Goal: Information Seeking & Learning: Check status

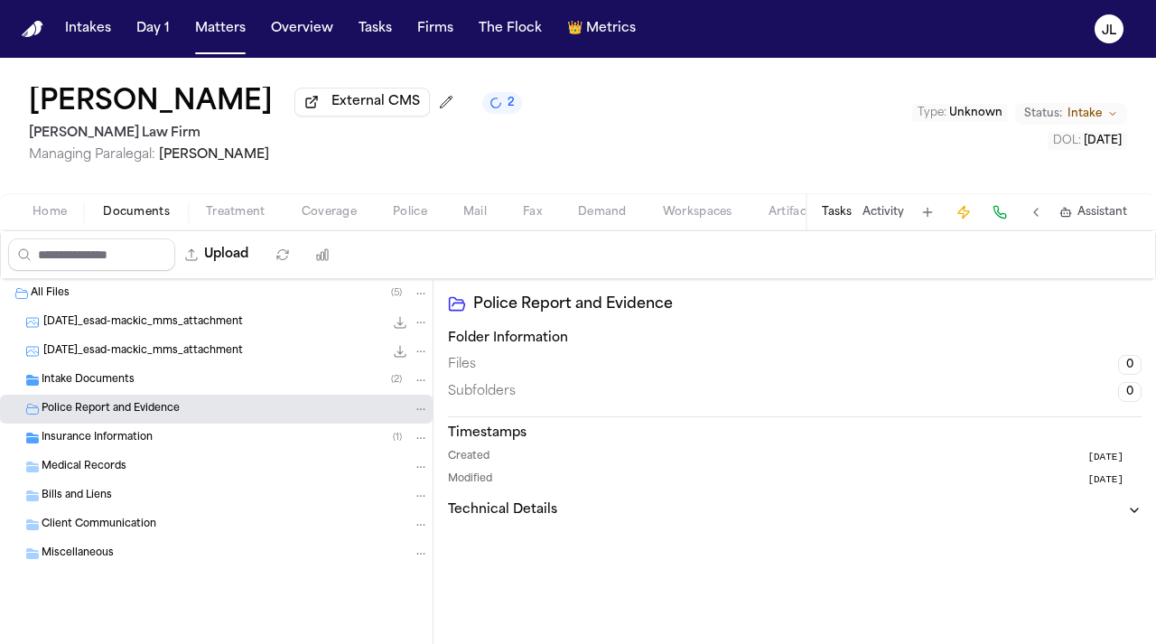
click at [355, 223] on button "Coverage" at bounding box center [329, 212] width 91 height 22
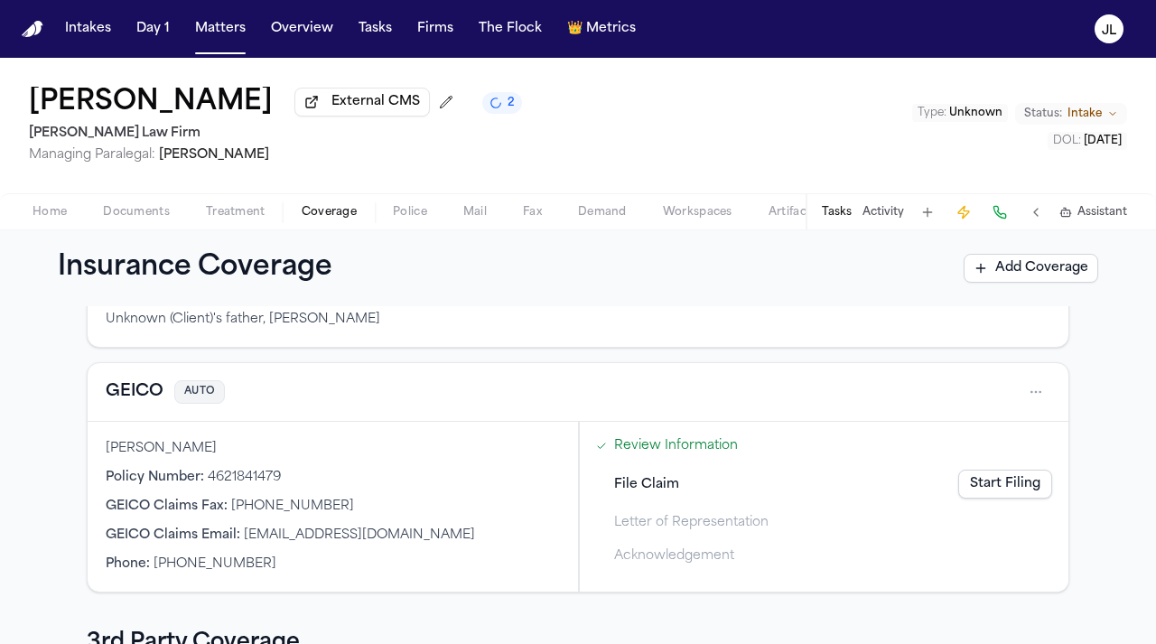
scroll to position [171, 0]
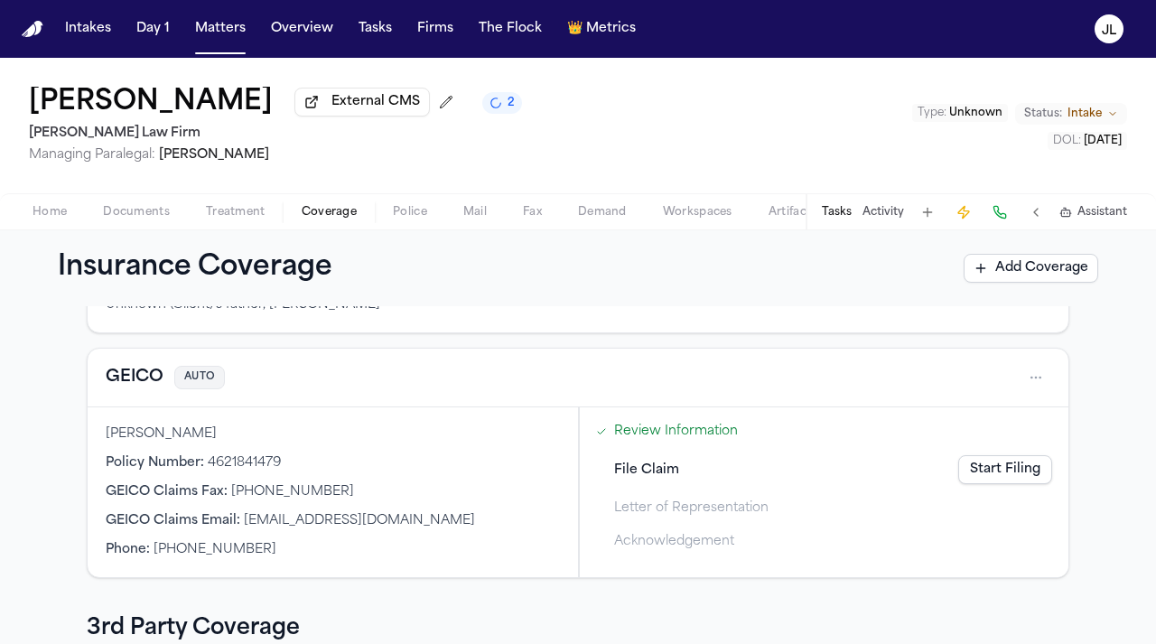
click at [153, 381] on button "GEICO" at bounding box center [135, 377] width 58 height 25
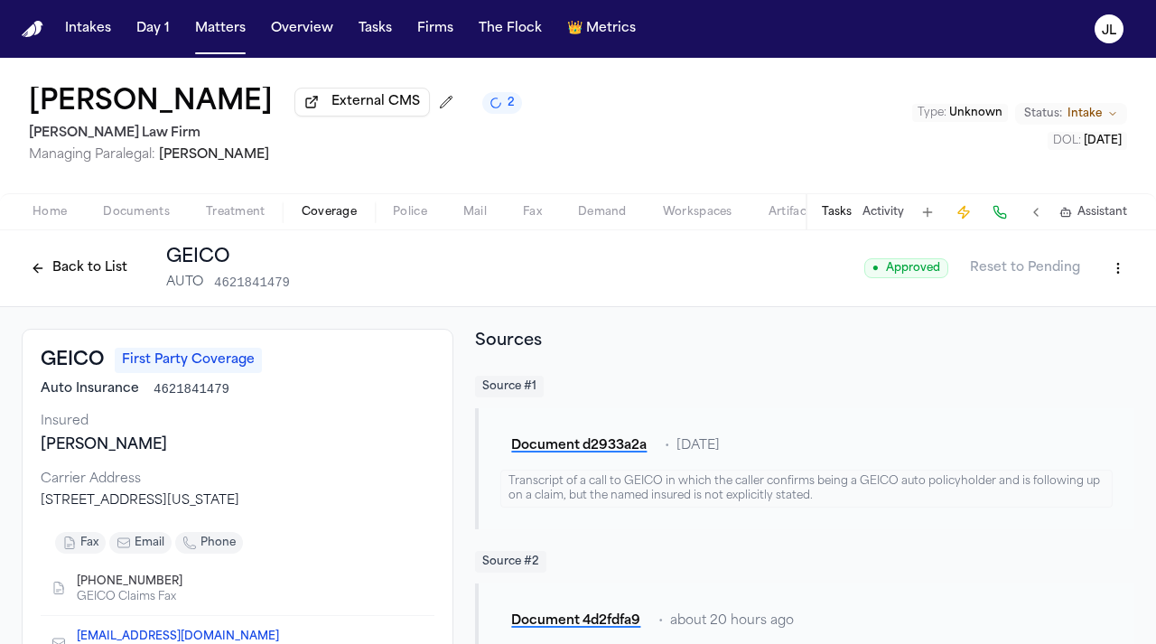
click at [35, 265] on button "Back to List" at bounding box center [79, 268] width 115 height 29
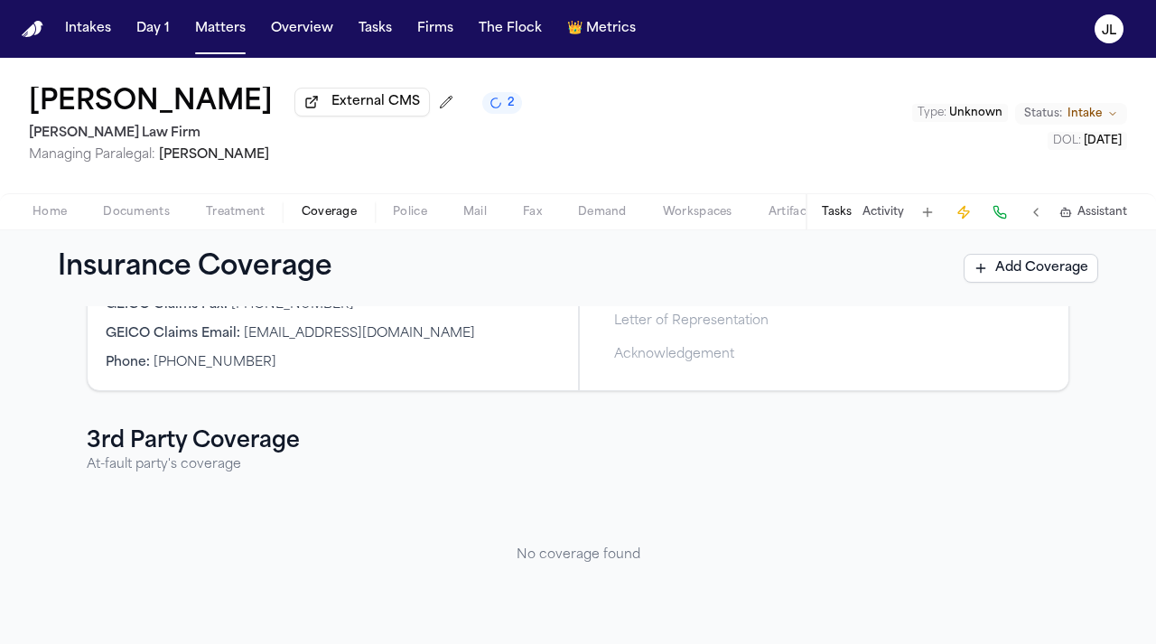
scroll to position [194, 0]
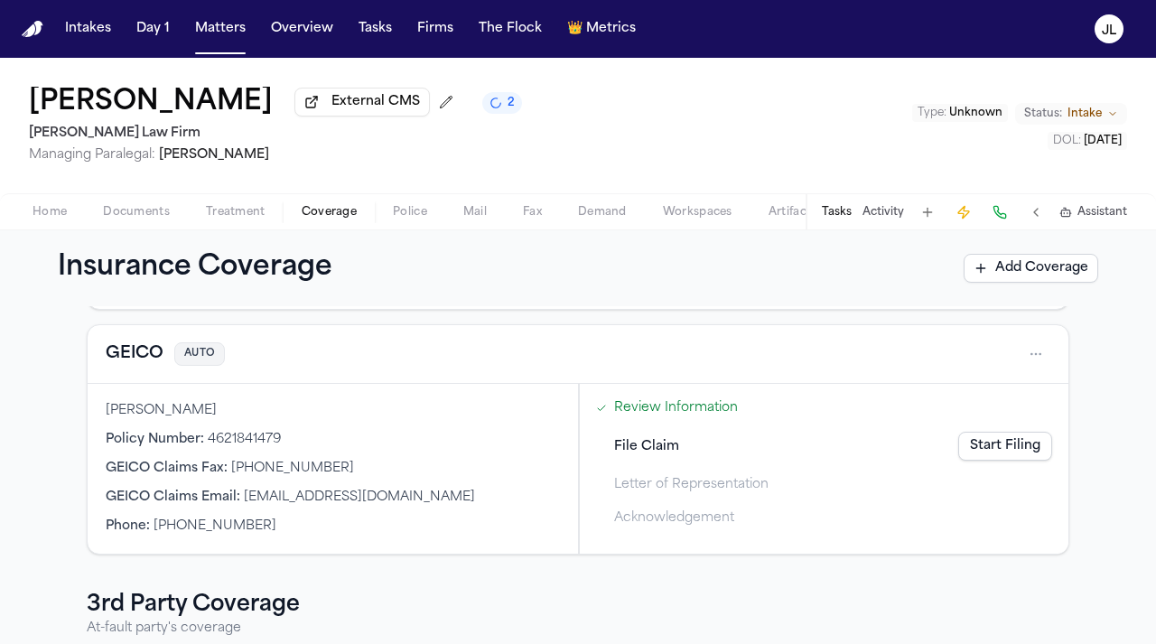
click at [146, 366] on button "GEICO" at bounding box center [135, 353] width 58 height 25
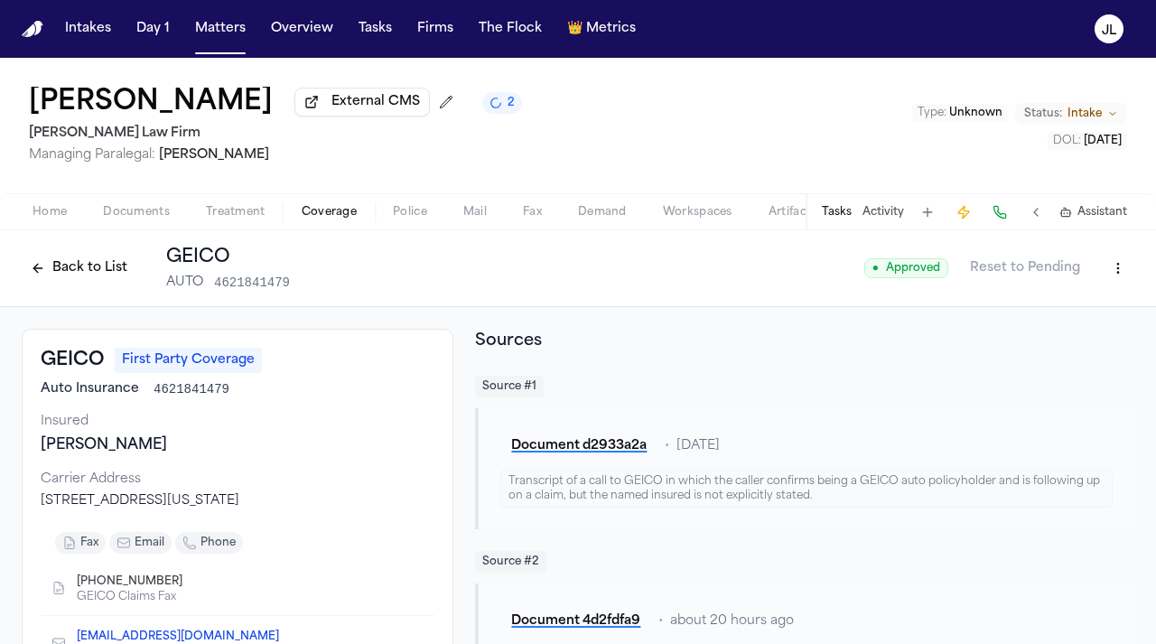
click at [87, 264] on button "Back to List" at bounding box center [79, 268] width 115 height 29
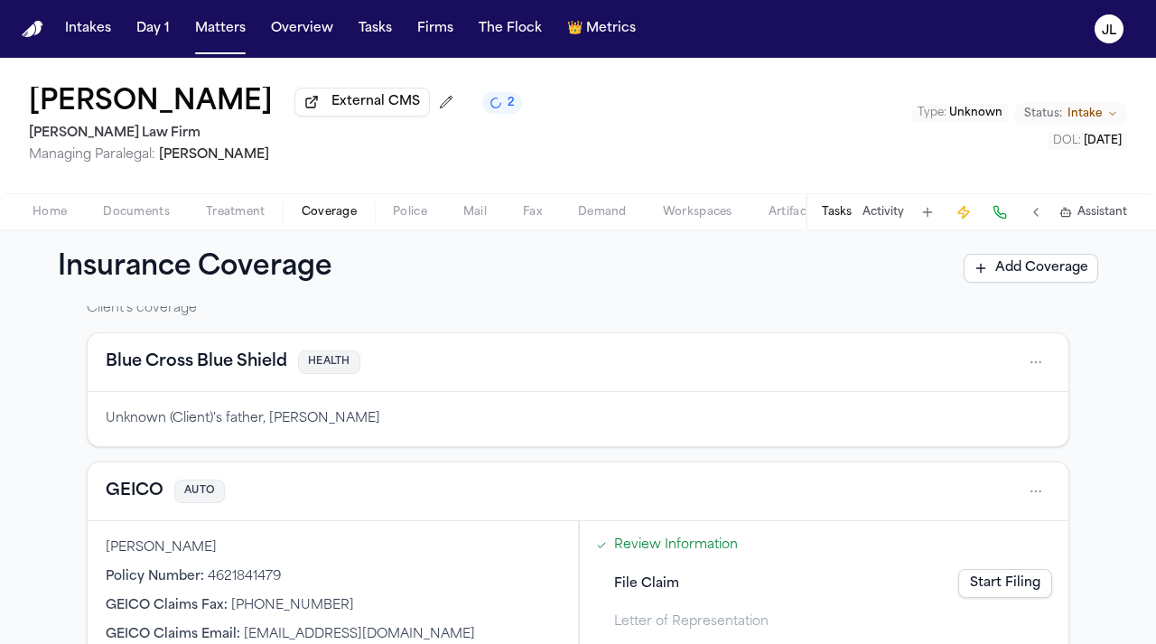
scroll to position [133, 0]
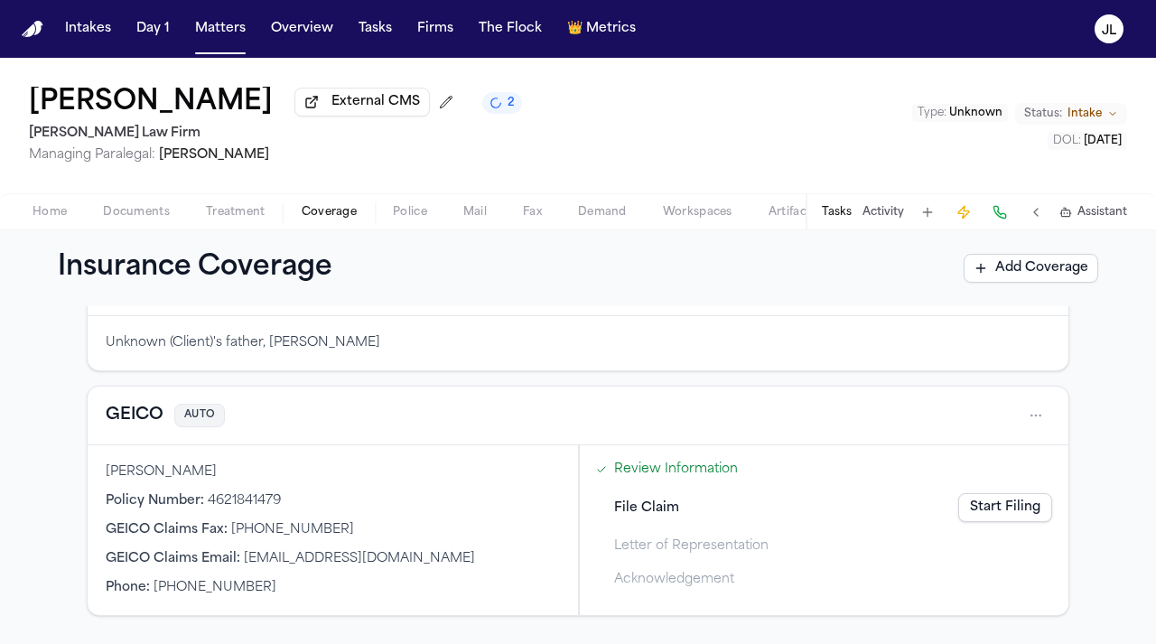
click at [141, 426] on button "GEICO" at bounding box center [135, 415] width 58 height 25
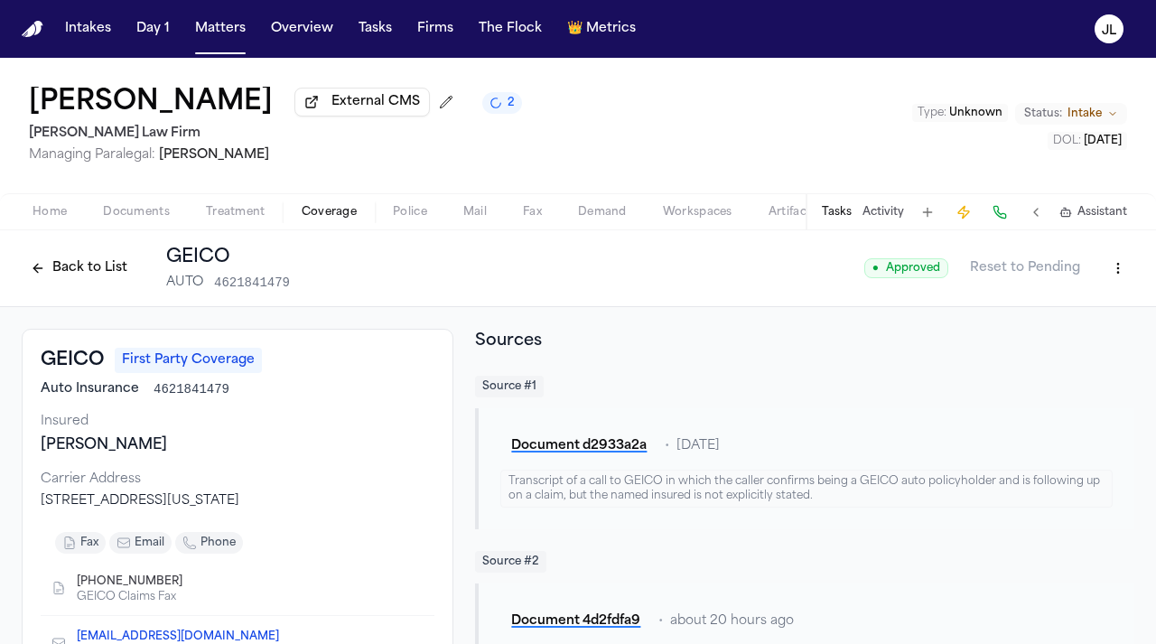
click at [79, 267] on button "Back to List" at bounding box center [79, 268] width 115 height 29
